Goal: Find specific page/section: Find specific page/section

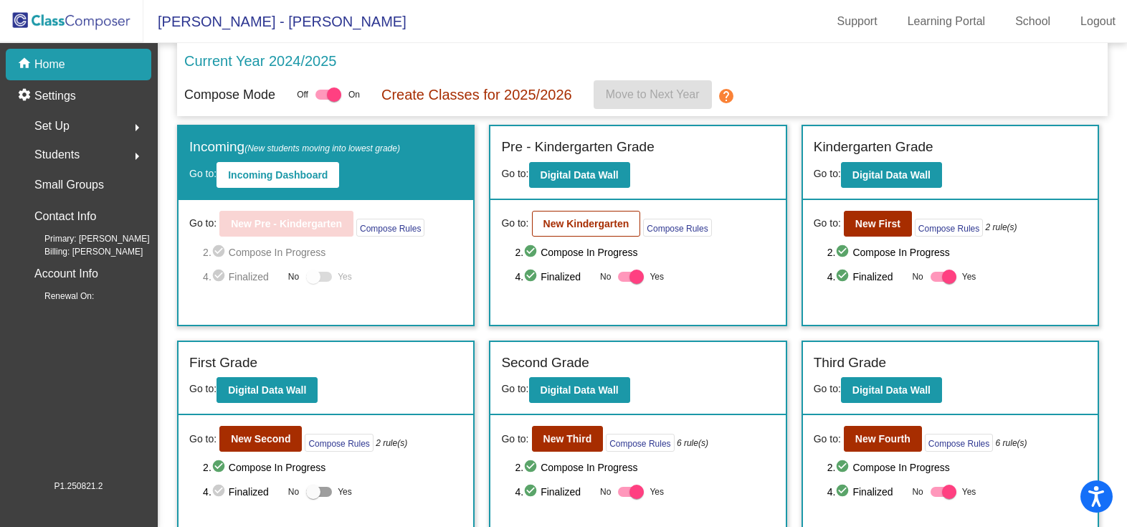
scroll to position [230, 0]
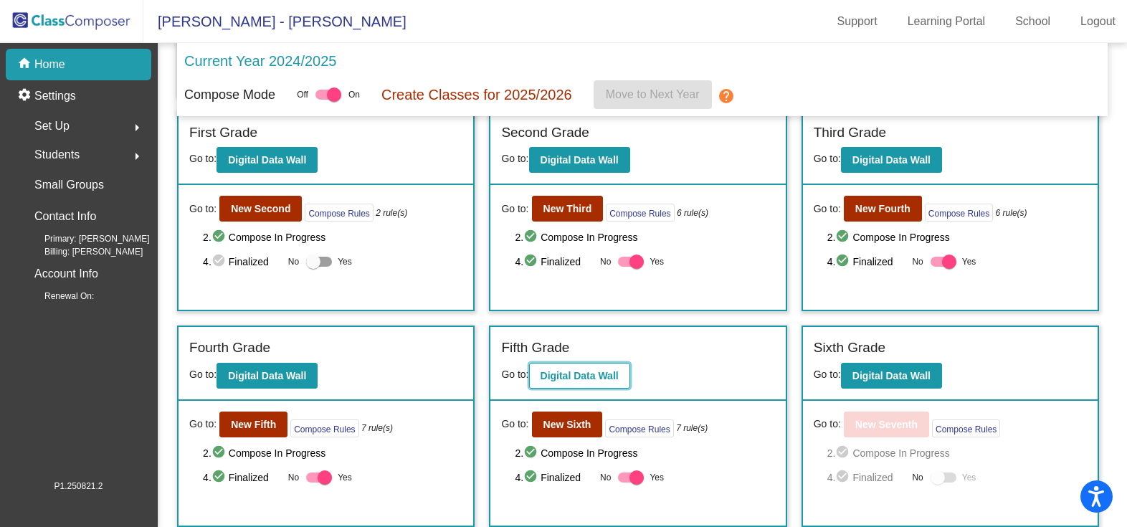
click at [590, 380] on b "Digital Data Wall" at bounding box center [579, 375] width 78 height 11
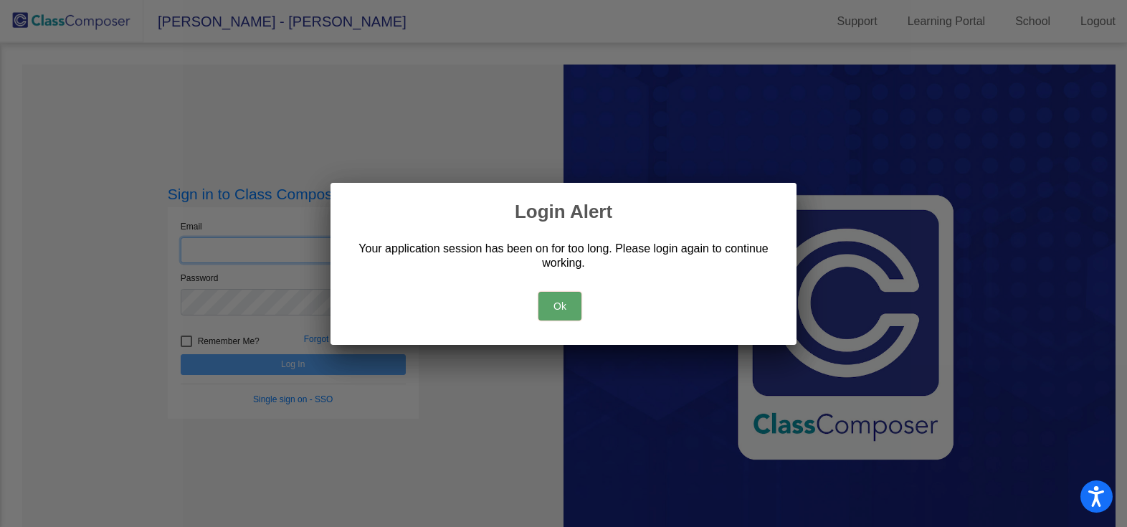
type input "[EMAIL_ADDRESS][DOMAIN_NAME]"
click at [549, 305] on button "Ok" at bounding box center [559, 306] width 43 height 29
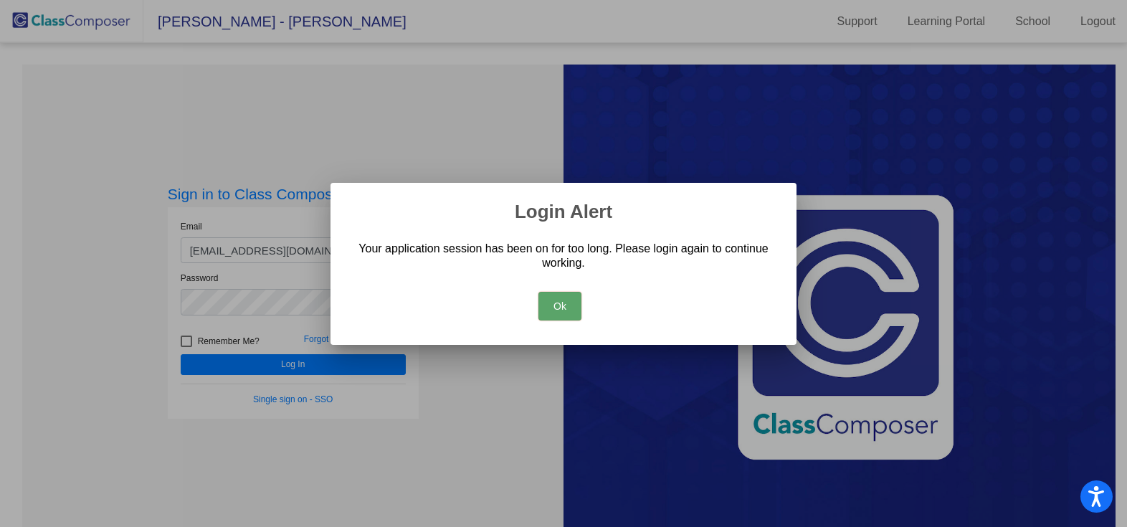
click at [558, 311] on button "Ok" at bounding box center [559, 306] width 43 height 29
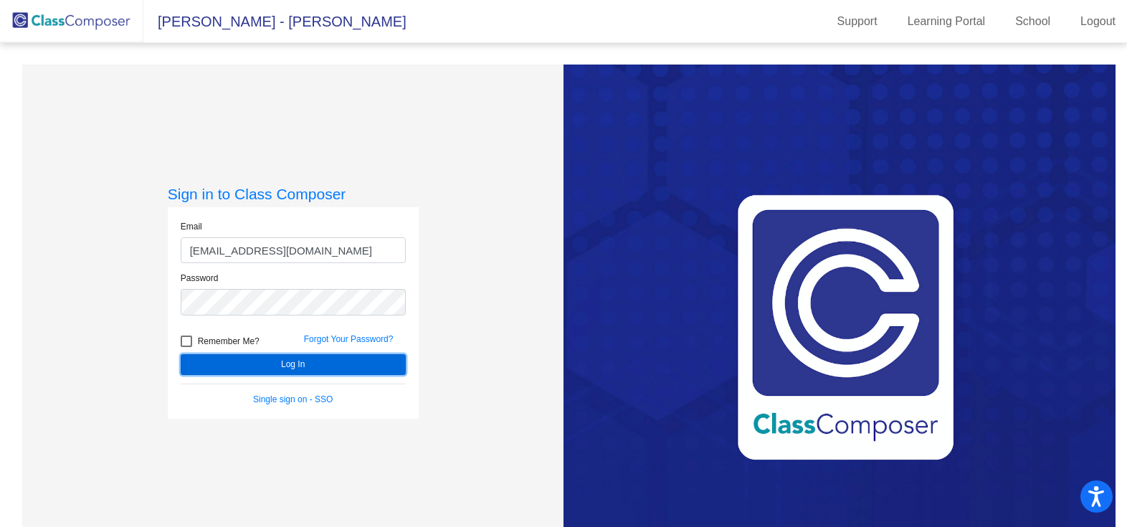
click at [262, 363] on button "Log In" at bounding box center [293, 364] width 225 height 21
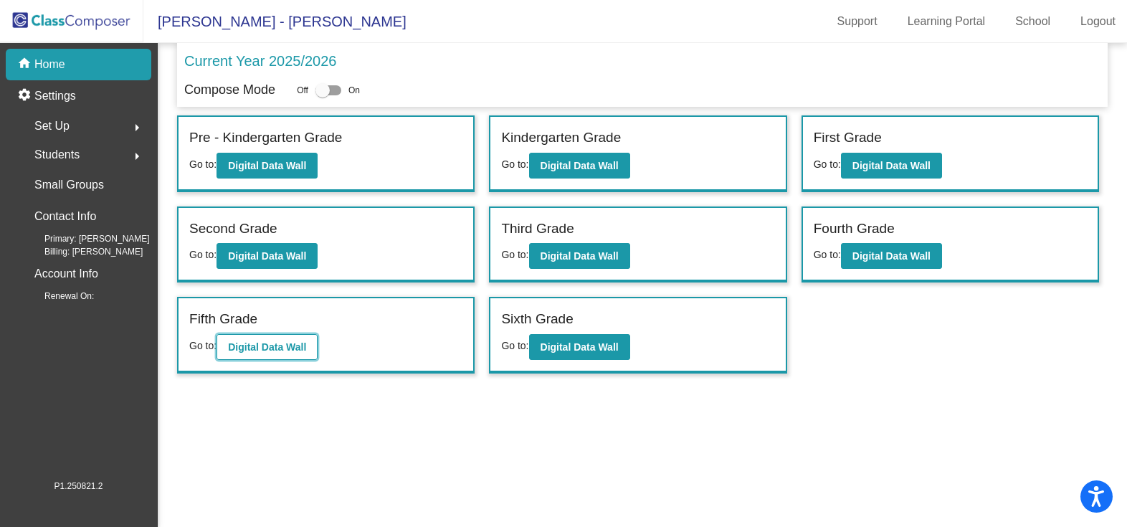
click at [280, 354] on button "Digital Data Wall" at bounding box center [266, 347] width 101 height 26
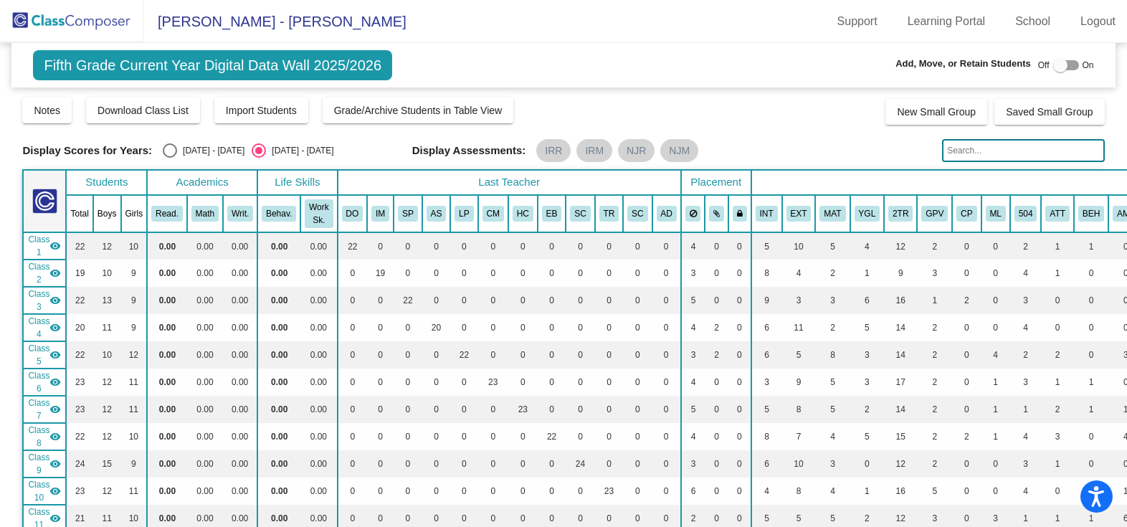
click at [971, 148] on input "text" at bounding box center [1023, 150] width 162 height 23
type input "d"
